Goal: Transaction & Acquisition: Purchase product/service

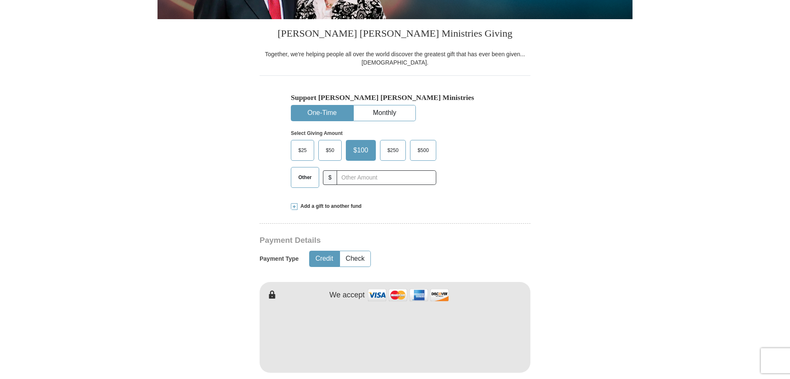
scroll to position [208, 0]
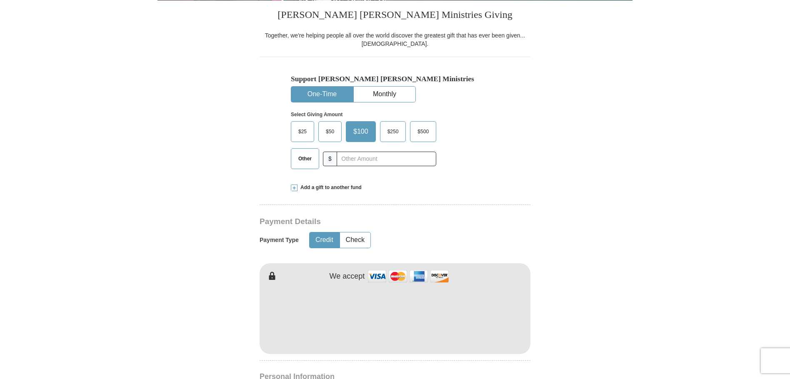
click at [301, 133] on span "$25" at bounding box center [302, 131] width 17 height 13
click at [0, 0] on input "$25" at bounding box center [0, 0] width 0 height 0
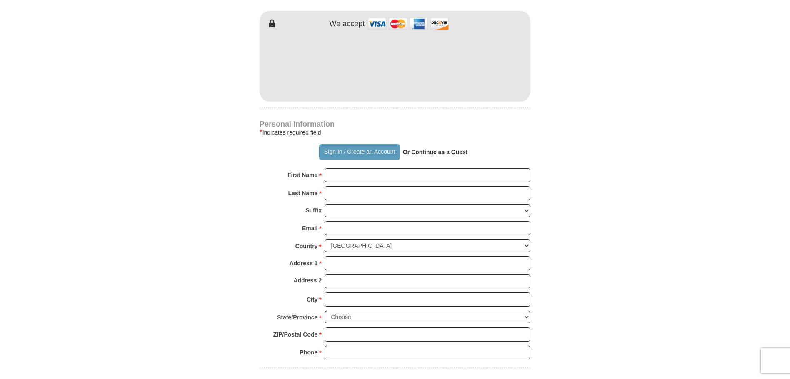
scroll to position [458, 0]
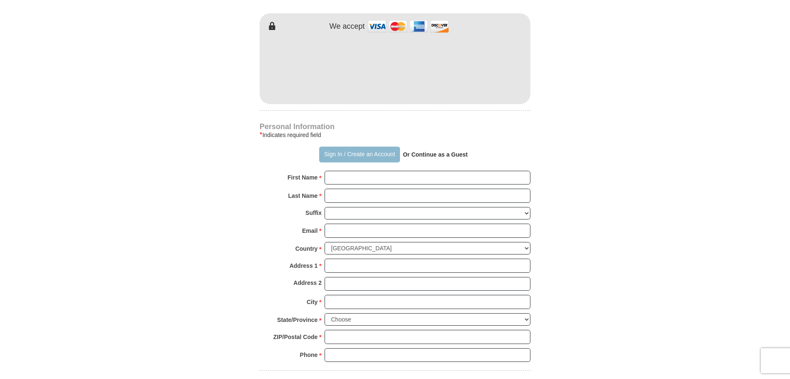
click at [335, 157] on button "Sign In / Create an Account" at bounding box center [359, 155] width 80 height 16
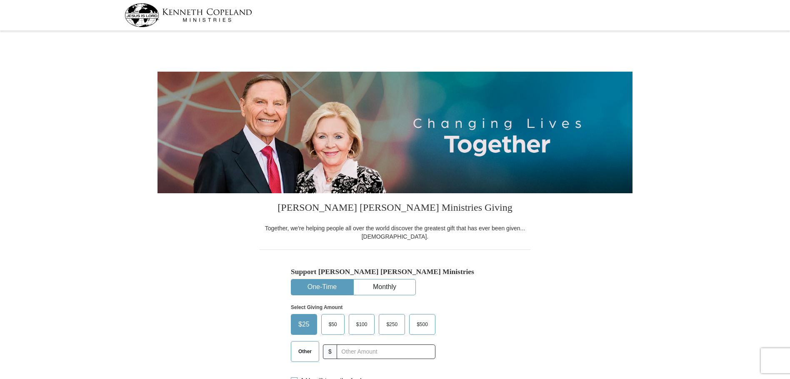
select select "NV"
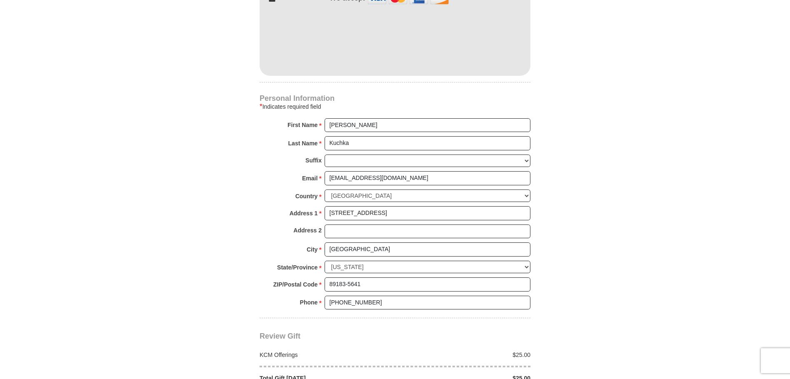
scroll to position [500, 0]
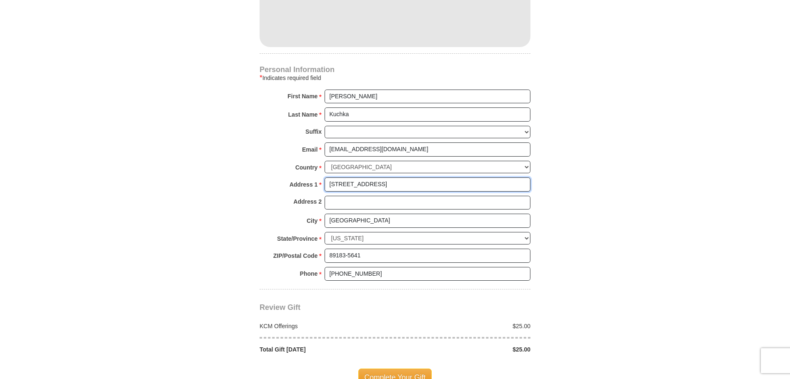
drag, startPoint x: 402, startPoint y: 182, endPoint x: 277, endPoint y: 190, distance: 125.3
click at [277, 190] on div "Address 1 * [STREET_ADDRESS] Please enter Address 1" at bounding box center [395, 187] width 271 height 18
click at [342, 189] on input "Address 1 *" at bounding box center [428, 185] width 206 height 14
paste input "[STREET_ADDRESS]"
type input "[STREET_ADDRESS]"
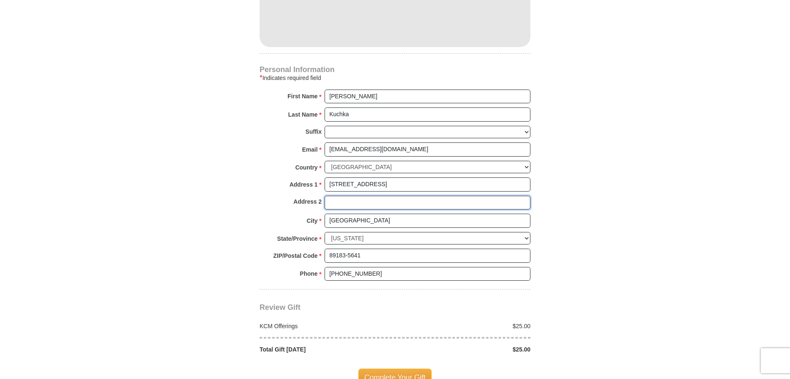
type input "s"
type input "Ste A-884"
type input "[PERSON_NAME]"
type input "89052"
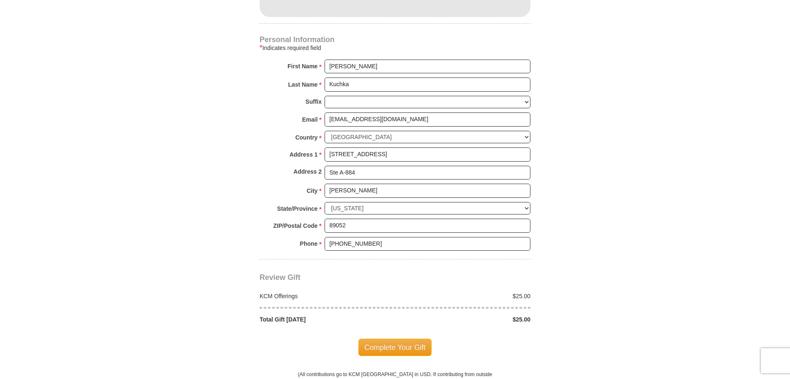
scroll to position [583, 0]
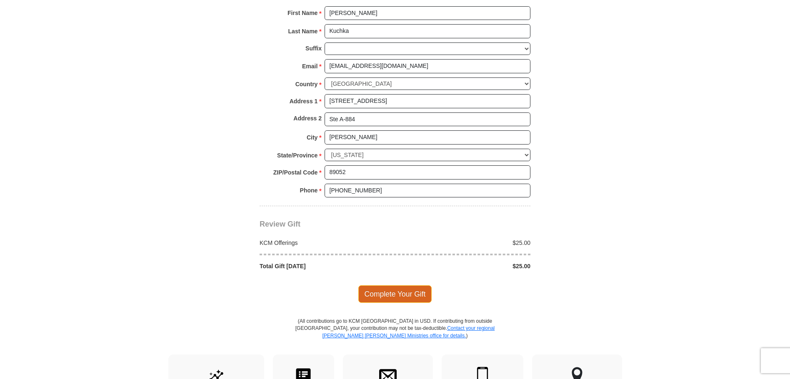
click at [373, 293] on span "Complete Your Gift" at bounding box center [395, 294] width 74 height 18
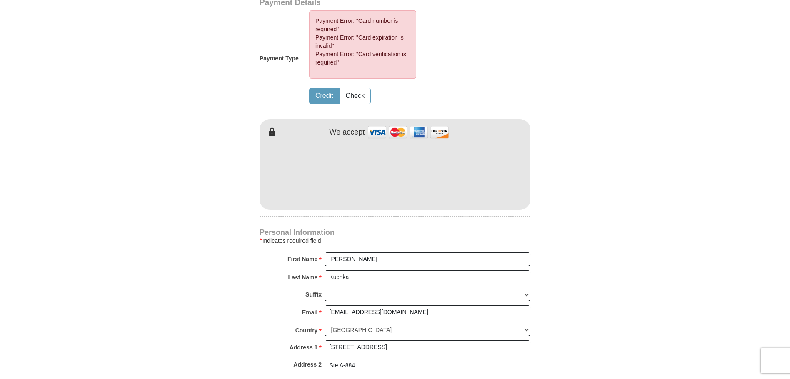
scroll to position [402, 0]
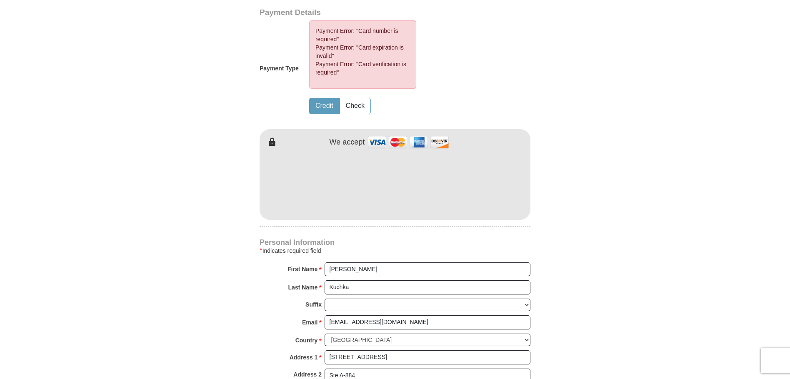
click at [586, 358] on form "[PERSON_NAME] [PERSON_NAME] Ministries Giving Together, we're helping people al…" at bounding box center [395, 121] width 475 height 980
click at [613, 221] on form "[PERSON_NAME] [PERSON_NAME] Ministries Giving Together, we're helping people al…" at bounding box center [395, 121] width 475 height 980
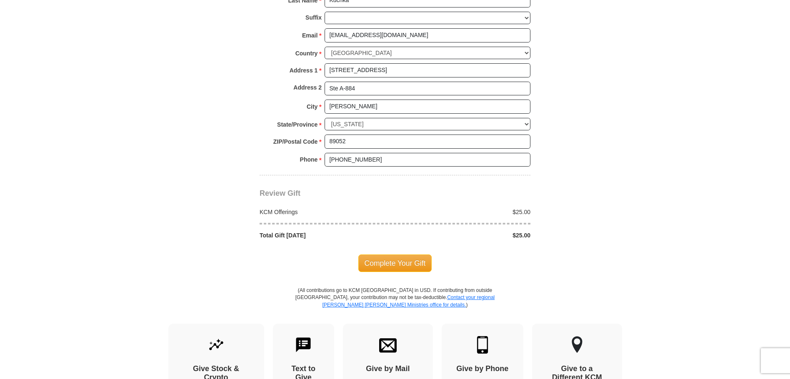
scroll to position [694, 0]
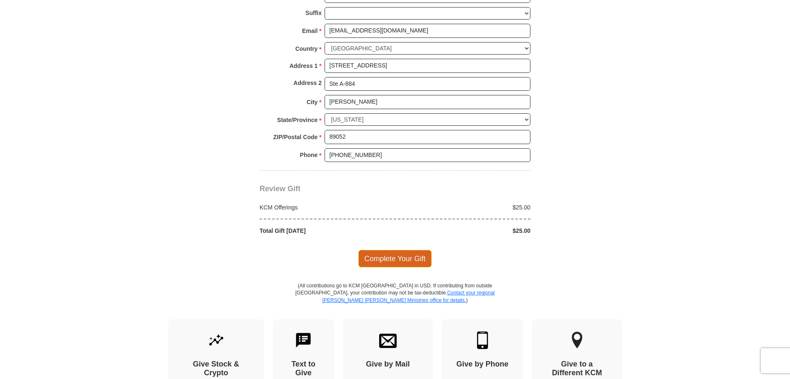
click at [421, 254] on span "Complete Your Gift" at bounding box center [395, 259] width 74 height 18
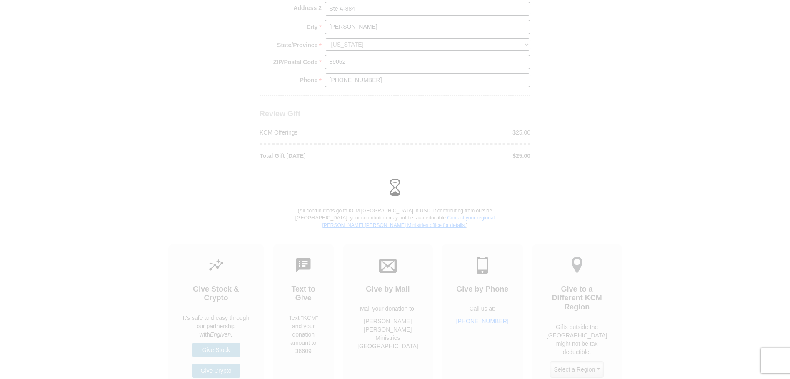
scroll to position [619, 0]
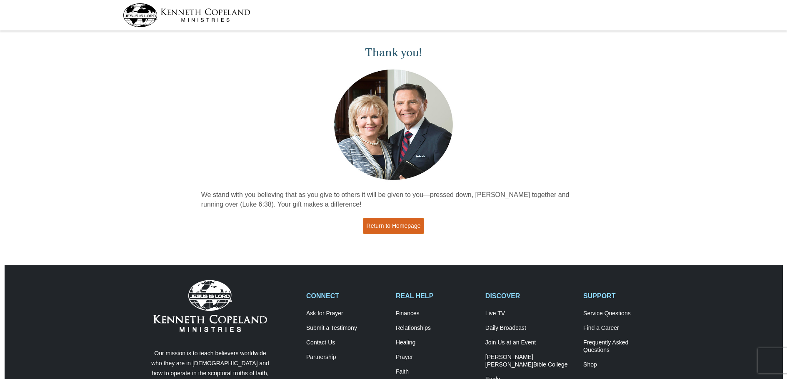
click at [402, 226] on link "Return to Homepage" at bounding box center [394, 226] width 62 height 16
